Goal: Task Accomplishment & Management: Manage account settings

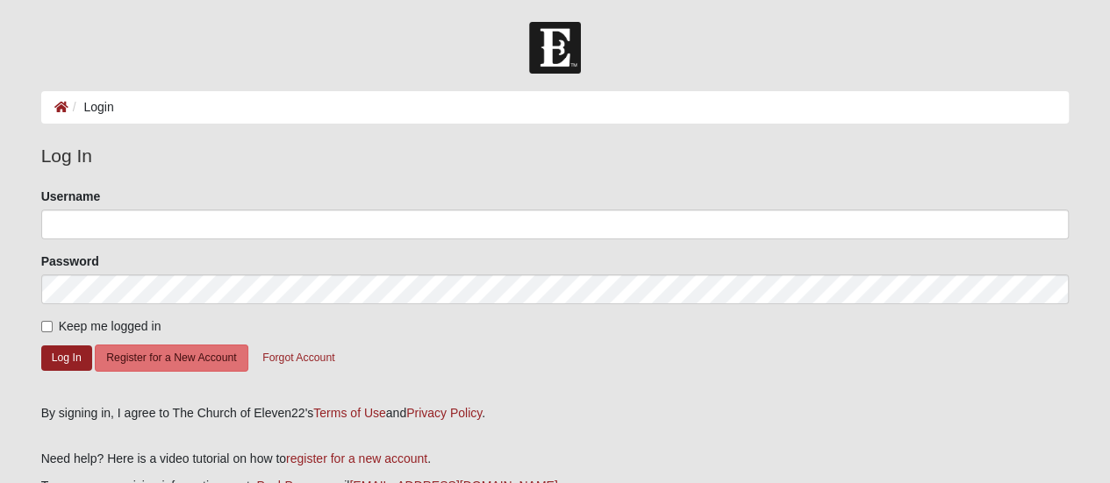
click at [94, 108] on li "Login" at bounding box center [91, 107] width 46 height 18
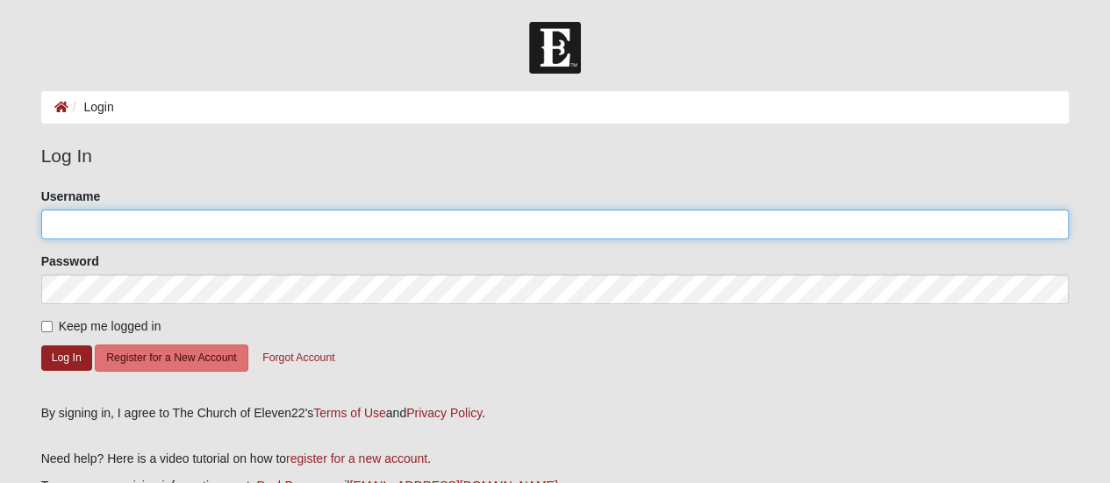
click at [68, 227] on input "Username" at bounding box center [555, 225] width 1028 height 30
click at [186, 219] on input "[EMAIL_ADDRESS][DOMAIN_NAME]" at bounding box center [555, 225] width 1028 height 30
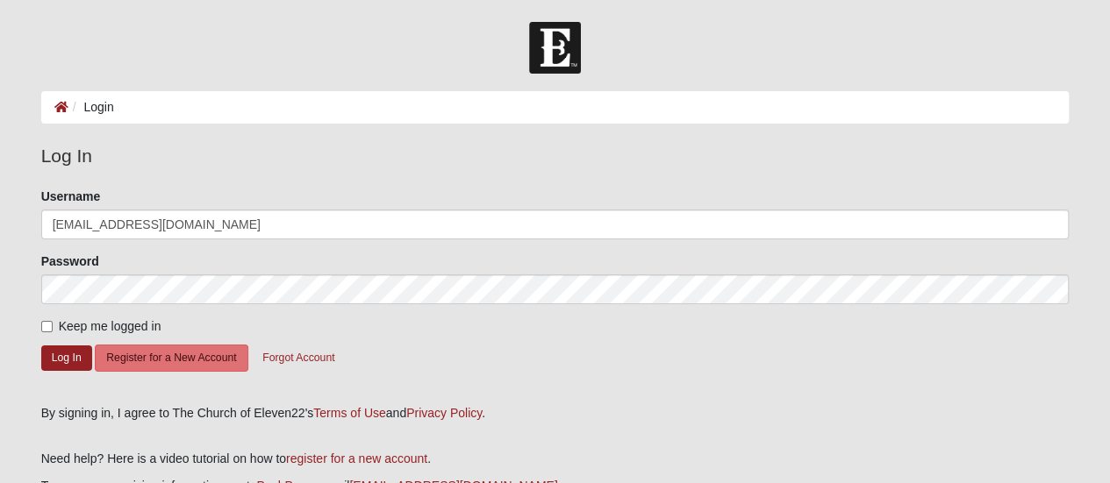
click at [96, 111] on li "Login" at bounding box center [91, 107] width 46 height 18
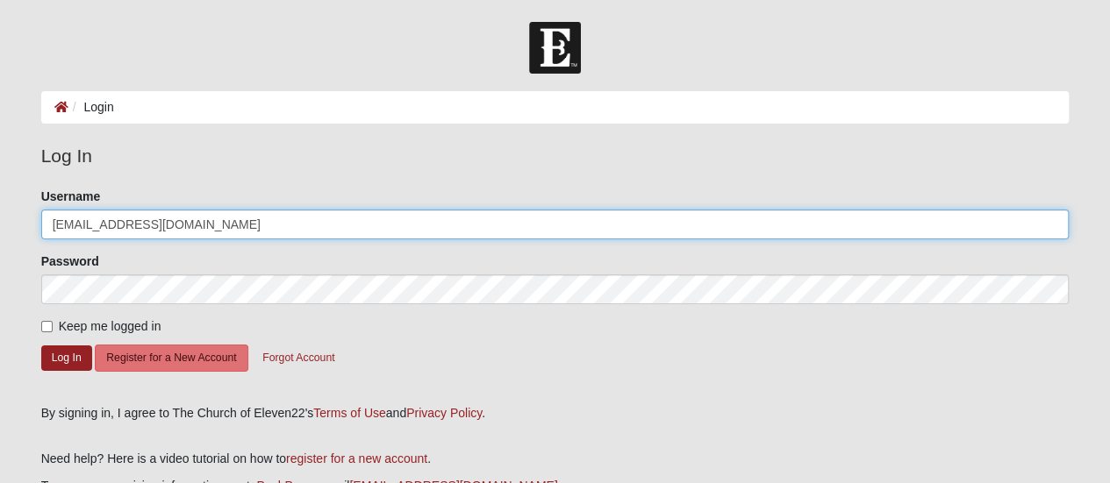
click at [157, 225] on input "[EMAIL_ADDRESS][DOMAIN_NAME]" at bounding box center [555, 225] width 1028 height 30
click at [157, 225] on input "kelly7495" at bounding box center [555, 225] width 1028 height 30
type input "kelly7495"
click at [114, 227] on input "kelly7495" at bounding box center [555, 225] width 1028 height 30
click at [105, 220] on input "Username" at bounding box center [555, 225] width 1028 height 30
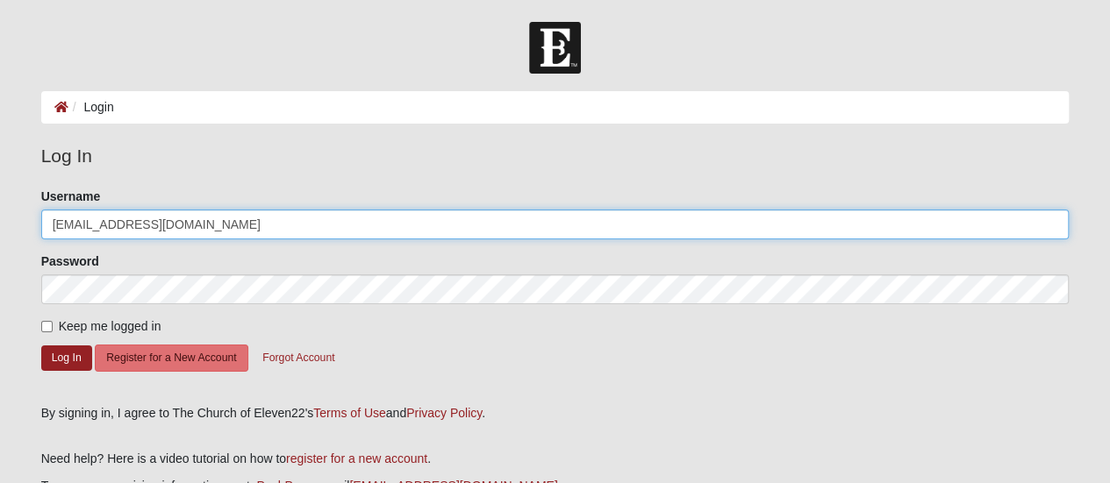
type input "[EMAIL_ADDRESS][DOMAIN_NAME]"
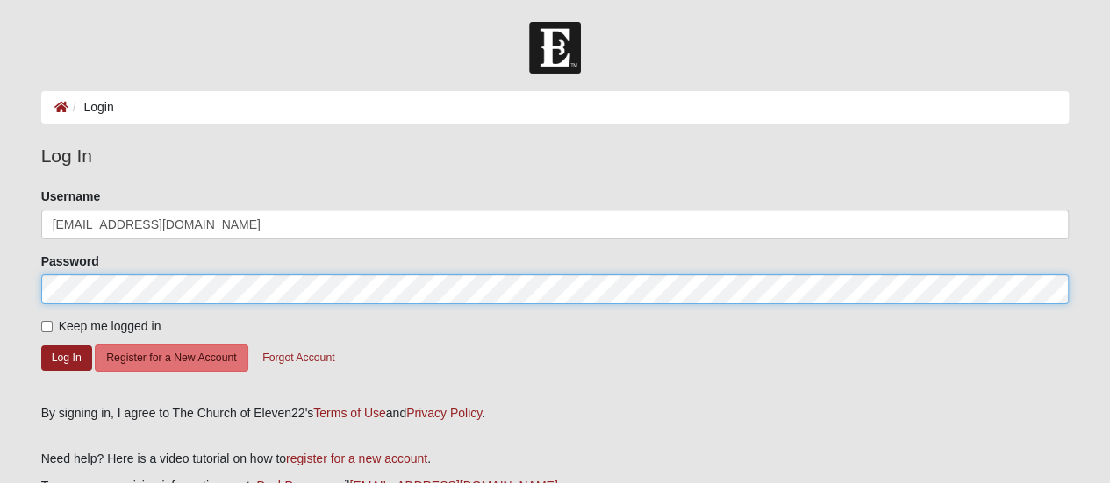
click at [41, 346] on button "Log In" at bounding box center [66, 358] width 51 height 25
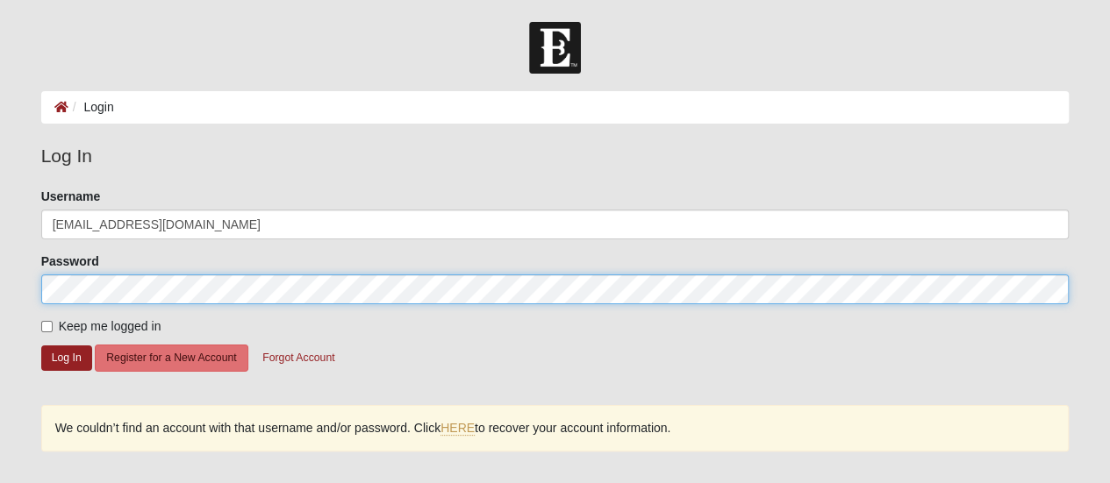
click at [41, 346] on button "Log In" at bounding box center [66, 358] width 51 height 25
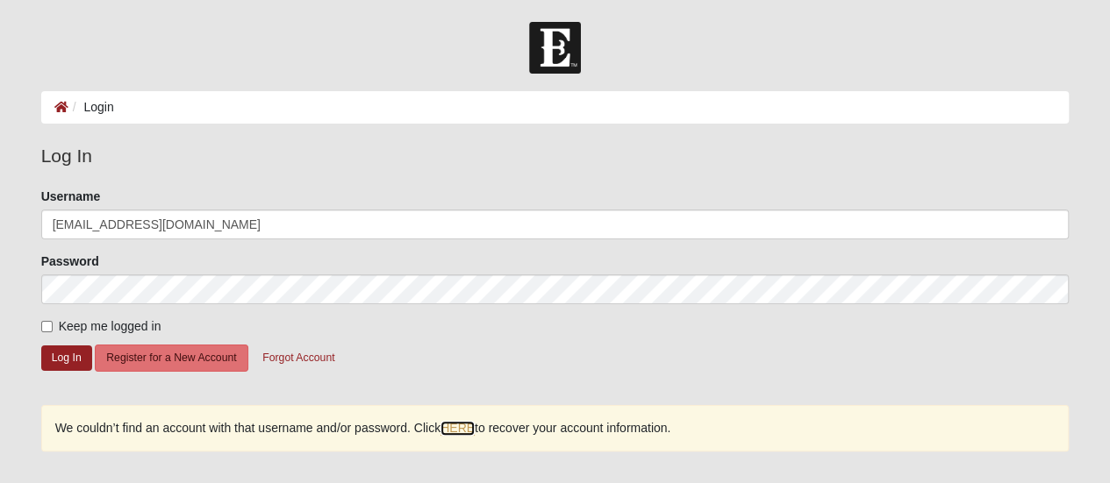
click at [463, 428] on link "HERE" at bounding box center [457, 428] width 34 height 15
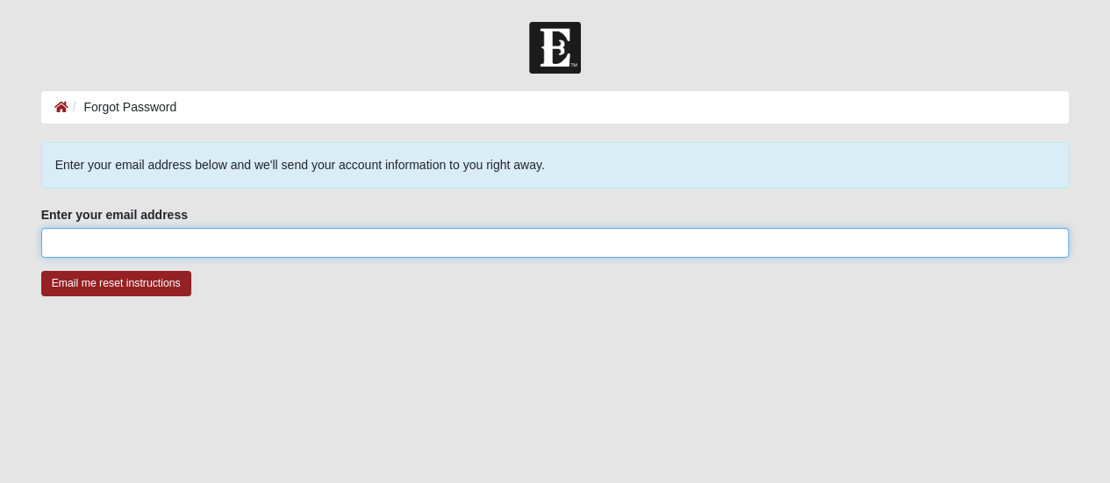
click at [111, 229] on input "Enter your email address" at bounding box center [555, 243] width 1028 height 30
type input "[EMAIL_ADDRESS][DOMAIN_NAME]"
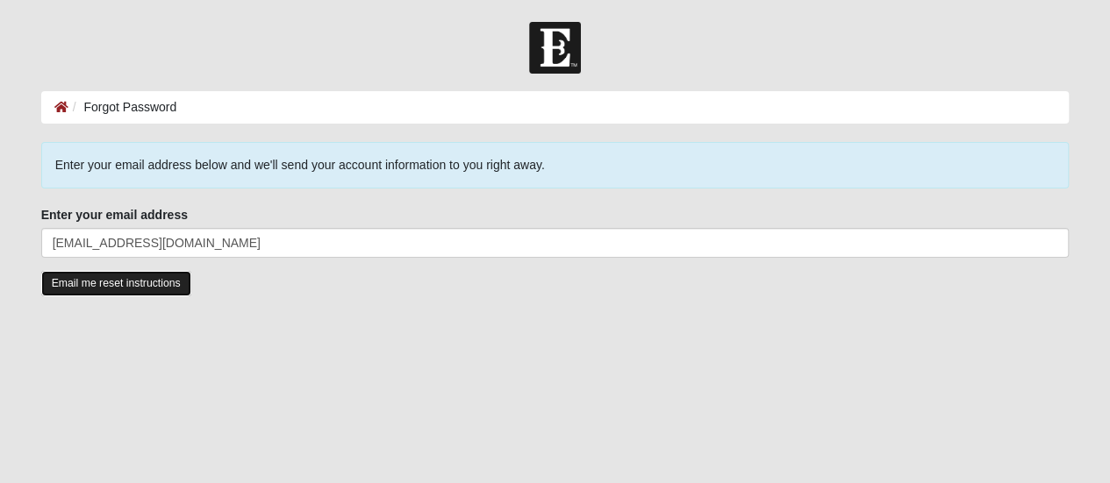
click at [120, 282] on input "Email me reset instructions" at bounding box center [116, 283] width 150 height 25
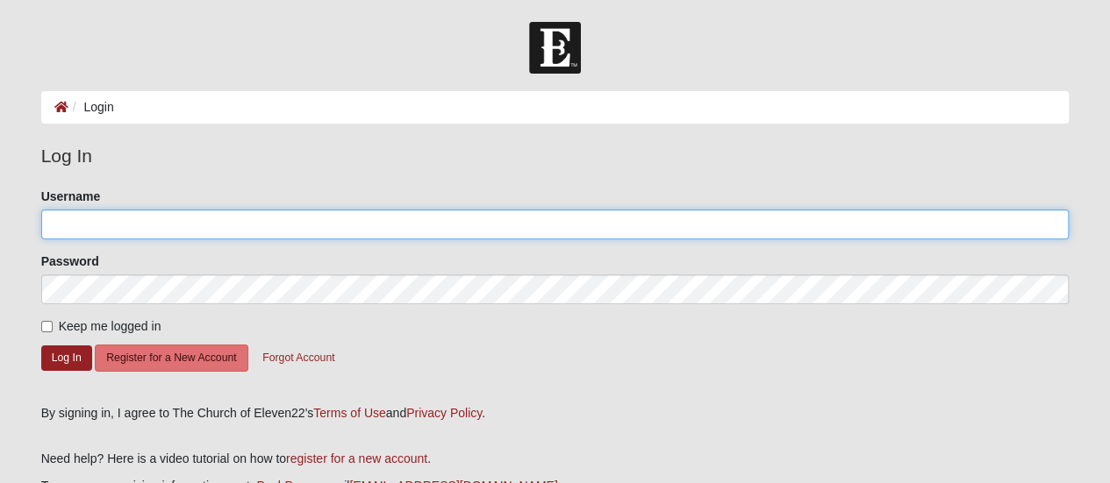
click at [104, 230] on input "Username" at bounding box center [555, 225] width 1028 height 30
type input "[EMAIL_ADDRESS][DOMAIN_NAME]"
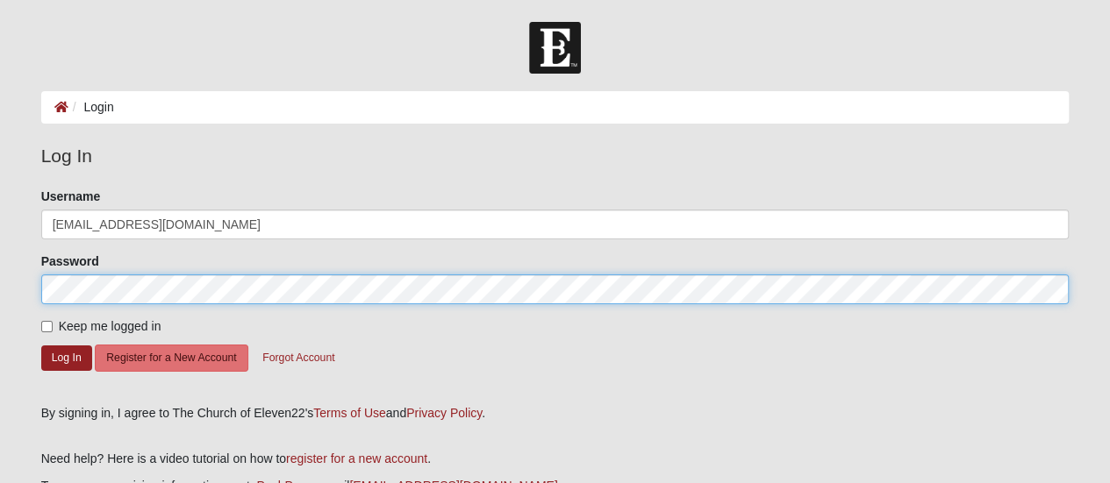
click at [41, 346] on button "Log In" at bounding box center [66, 358] width 51 height 25
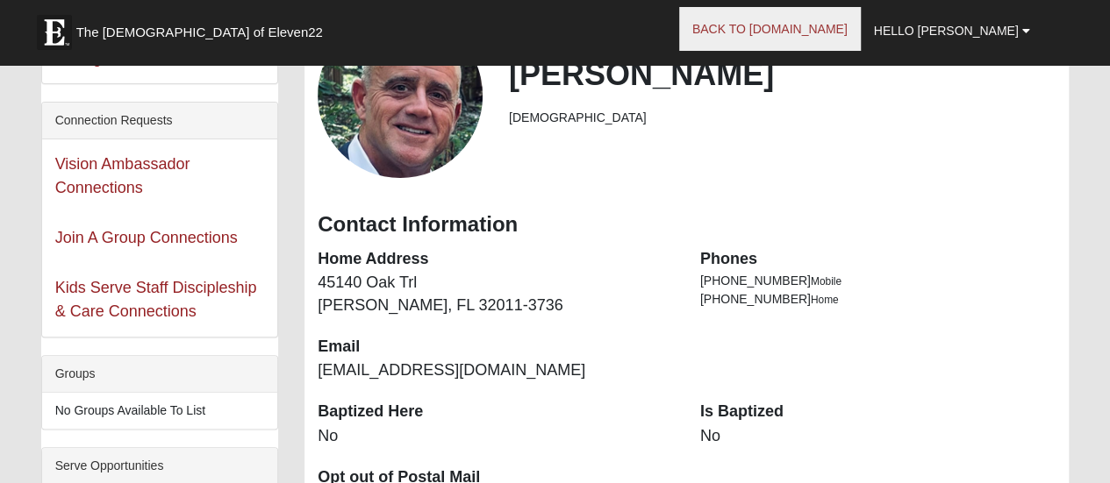
scroll to position [139, 0]
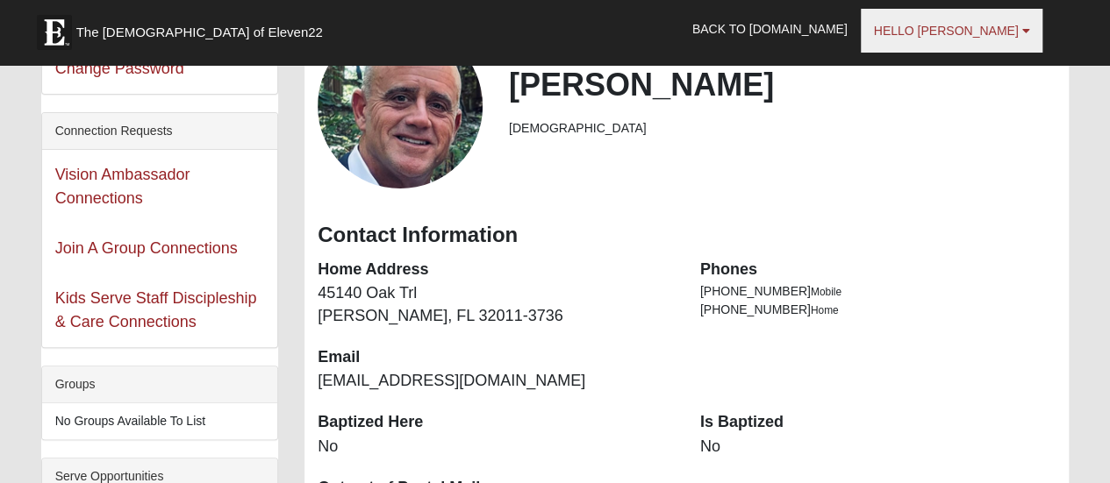
click at [961, 33] on span "Hello David" at bounding box center [946, 31] width 145 height 14
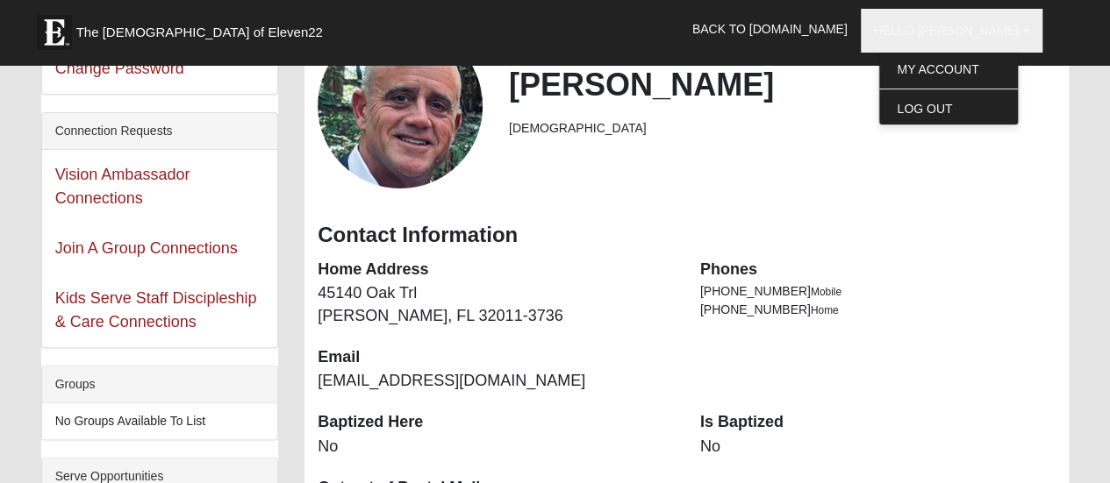
click at [783, 114] on div "David Kelly Male" at bounding box center [782, 106] width 573 height 81
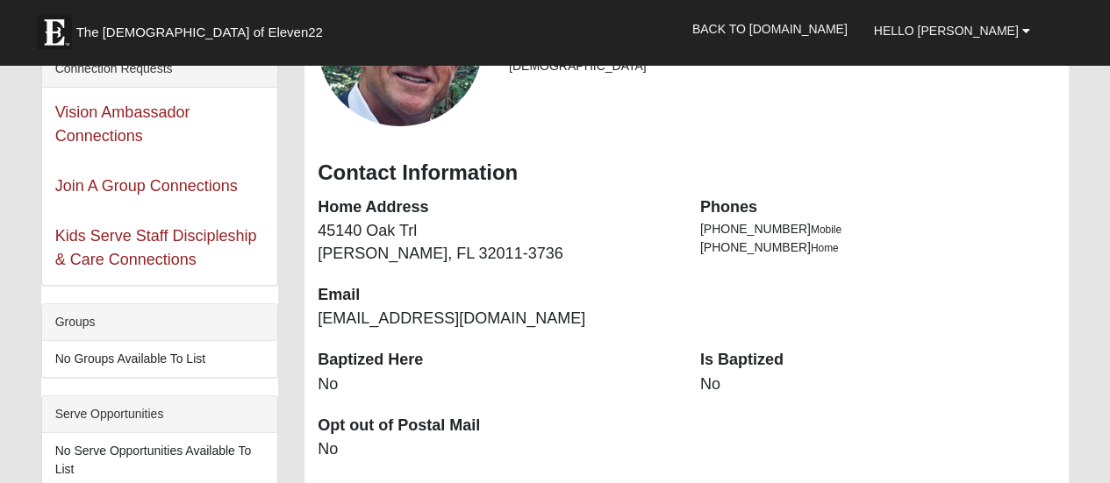
scroll to position [0, 0]
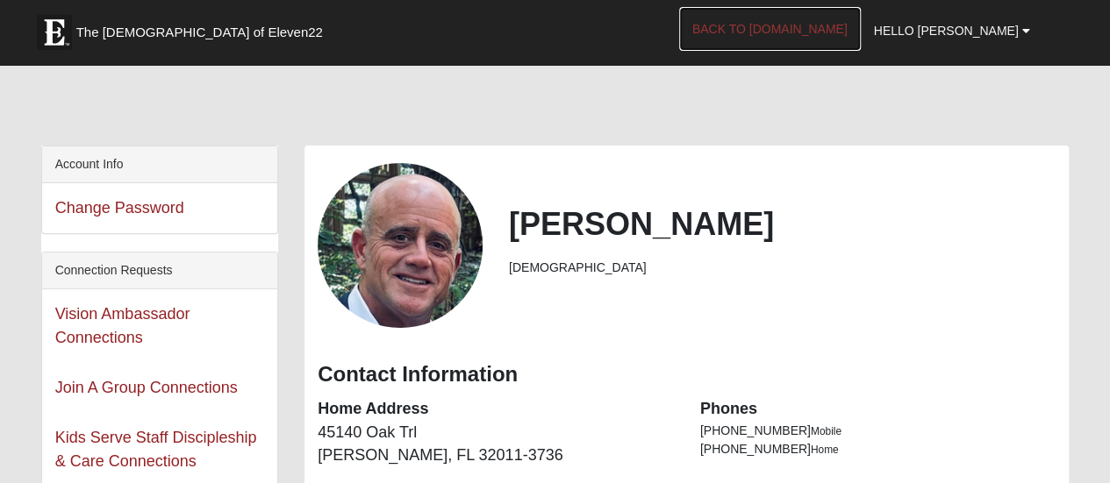
click at [802, 32] on link "Back to COE22.com" at bounding box center [770, 29] width 182 height 44
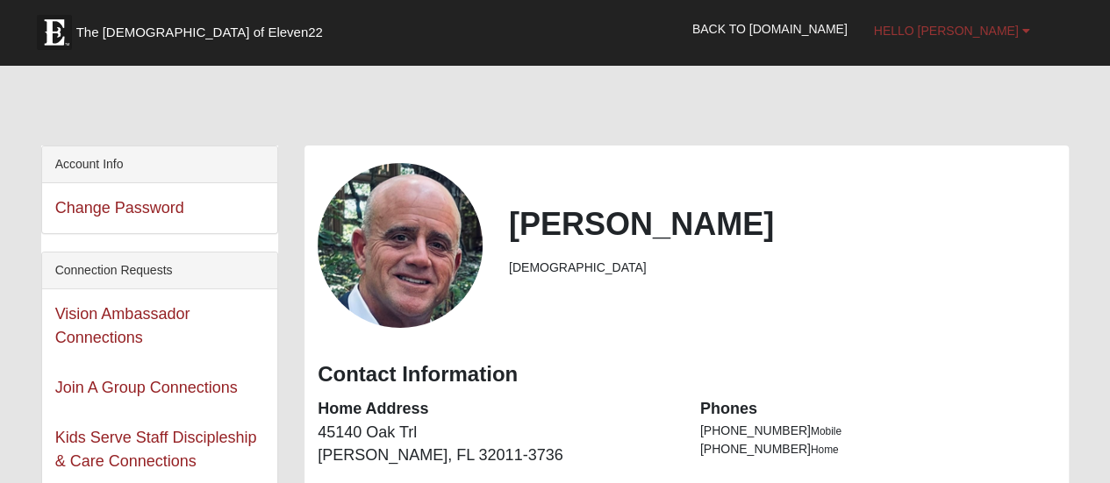
click at [962, 29] on span "Hello David" at bounding box center [946, 31] width 145 height 14
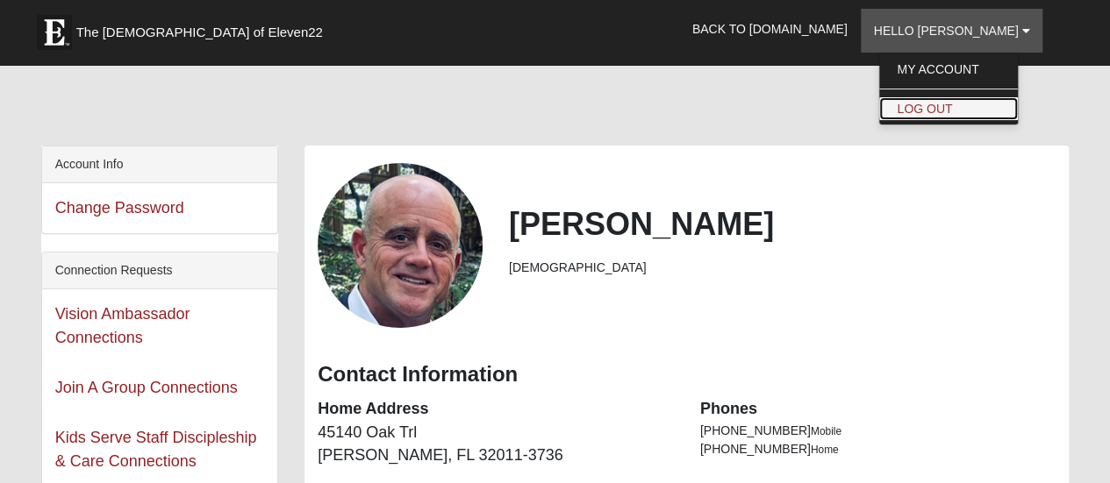
click at [953, 107] on link "Log Out" at bounding box center [948, 108] width 139 height 23
